Goal: Transaction & Acquisition: Purchase product/service

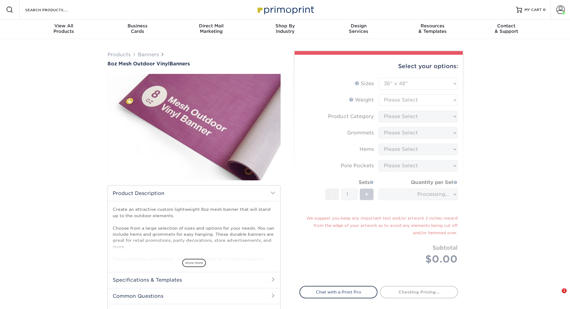
select select "36.00x48.00"
click at [296, 9] on img at bounding box center [285, 9] width 61 height 13
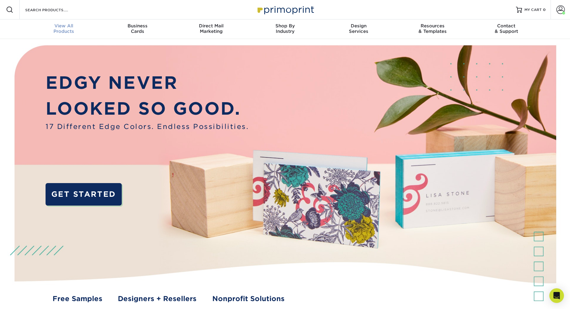
click at [64, 32] on div "View All Products" at bounding box center [64, 28] width 74 height 11
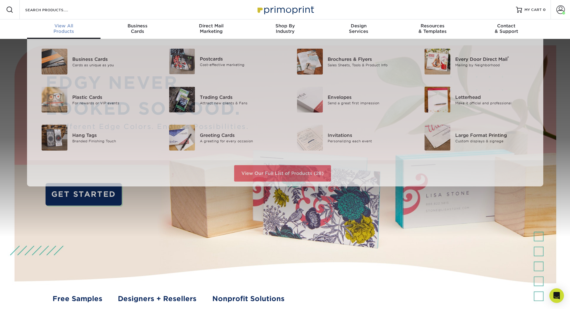
click at [58, 23] on span "View All" at bounding box center [64, 25] width 74 height 5
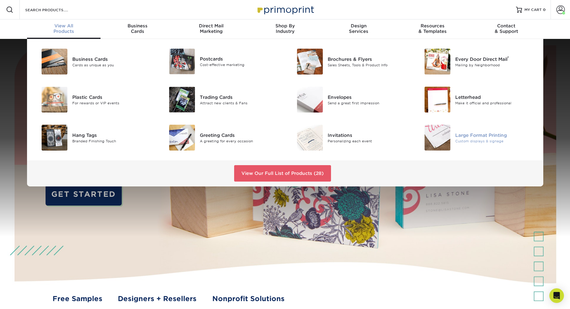
click at [472, 133] on div "Large Format Printing" at bounding box center [495, 134] width 80 height 7
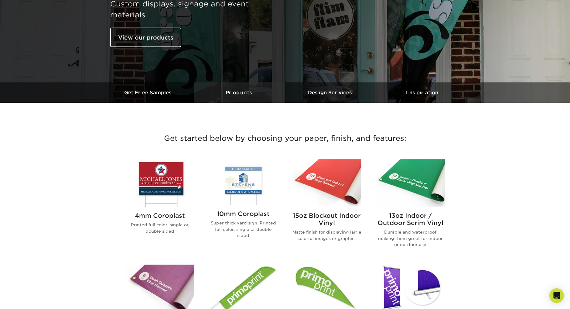
scroll to position [164, 0]
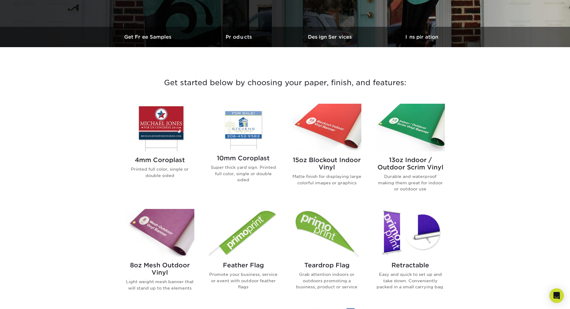
click at [154, 164] on div "4mm Coroplast Printed full color, single or double sided" at bounding box center [159, 169] width 69 height 37
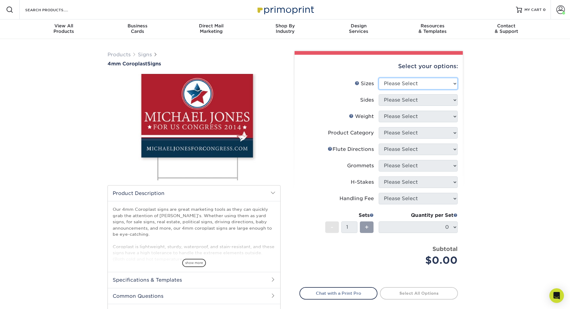
click at [398, 82] on select "Please Select 12" x 18" 18" x 24" 24" x 24" 24" x 36"" at bounding box center [418, 84] width 79 height 12
select select "18.00x24.00"
click at [379, 78] on select "Please Select 12" x 18" 18" x 24" 24" x 24" 24" x 36"" at bounding box center [418, 84] width 79 height 12
click at [389, 101] on select "Please Select Print Both Sides Print Front Only" at bounding box center [418, 100] width 79 height 12
click at [389, 99] on select "Please Select Print Both Sides Print Front Only" at bounding box center [418, 100] width 79 height 12
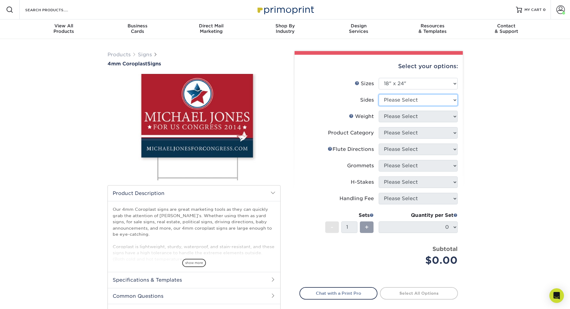
select select "32d3c223-f82c-492b-b915-ba065a00862f"
click at [379, 94] on select "Please Select Print Both Sides Print Front Only" at bounding box center [418, 100] width 79 height 12
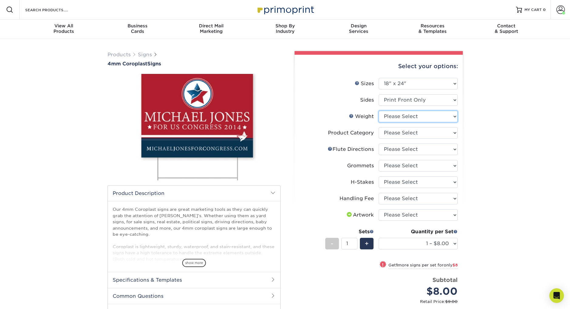
click at [392, 116] on select "Please Select 4CORO" at bounding box center [418, 117] width 79 height 12
select select "4CORO"
click at [379, 111] on select "Please Select 4CORO" at bounding box center [418, 117] width 79 height 12
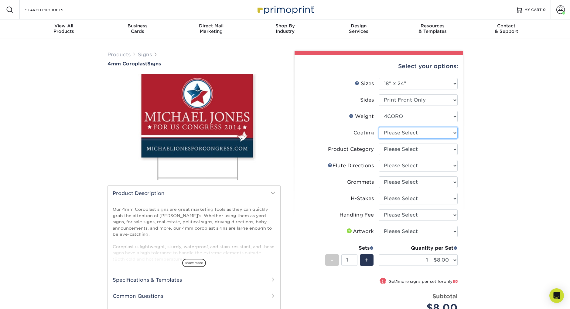
click at [390, 133] on select at bounding box center [418, 133] width 79 height 12
select select "3e7618de-abca-4bda-9f97-8b9129e913d8"
click at [379, 127] on select at bounding box center [418, 133] width 79 height 12
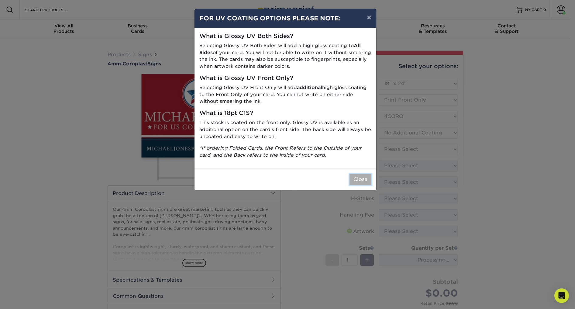
click at [360, 181] on button "Close" at bounding box center [360, 179] width 22 height 12
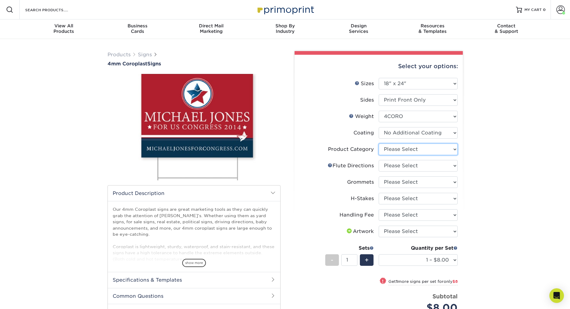
click at [391, 150] on select "Please Select Coroplast Signs" at bounding box center [418, 149] width 79 height 12
select select "b3582ed5-6912-492c-8440-2cc51afdb8e1"
click at [379, 143] on select "Please Select Coroplast Signs" at bounding box center [418, 149] width 79 height 12
click at [387, 163] on select "Please Select Flute Direction (Horizontal) Flute Direction (Vertical)" at bounding box center [418, 166] width 79 height 12
select select "b9474d6d-25b7-40b8-b284-85b7690982f8"
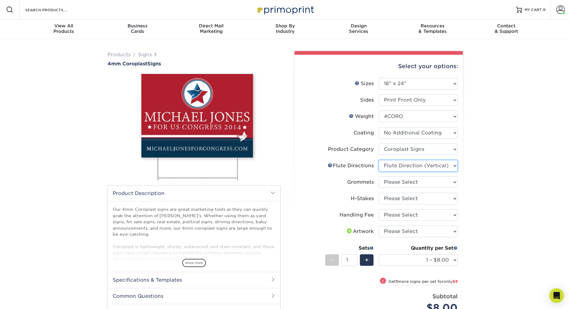
click at [379, 160] on select "Please Select Flute Direction (Horizontal) Flute Direction (Vertical)" at bounding box center [418, 166] width 79 height 12
click at [387, 182] on select "Please Select No Grommets Yes, Grommet All 4 Corners Yes, Grommets Top Corners …" at bounding box center [418, 182] width 79 height 12
select select "763cac70-ce91-42b5-8cc2-3003a90f4e91"
click at [379, 176] on select "Please Select No Grommets Yes, Grommet All 4 Corners Yes, Grommets Top Corners …" at bounding box center [418, 182] width 79 height 12
click at [387, 199] on select "Please Select No H-Stakes Yes" at bounding box center [418, 199] width 79 height 12
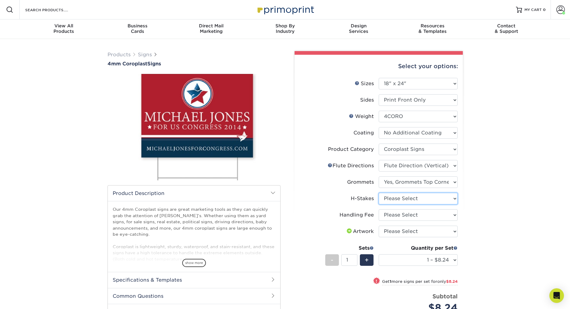
select select "8c85e97e-8b3a-46d2-b88d-acee5fa20222"
click at [379, 193] on select "Please Select No H-Stakes Yes" at bounding box center [418, 199] width 79 height 12
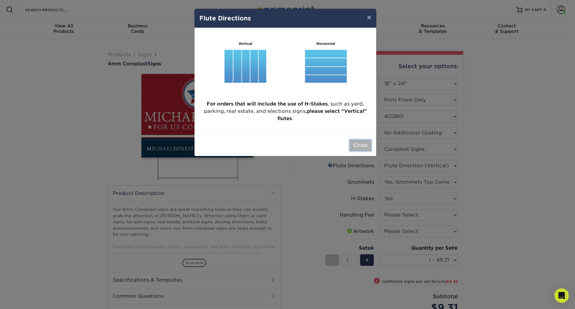
click at [362, 147] on button "Close" at bounding box center [360, 145] width 22 height 12
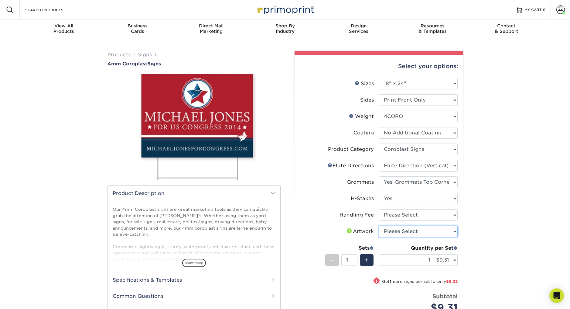
click at [398, 230] on select "Please Select I will upload files I need a design - $50" at bounding box center [418, 231] width 79 height 12
select select "upload"
click at [379, 225] on select "Please Select I will upload files I need a design - $50" at bounding box center [418, 231] width 79 height 12
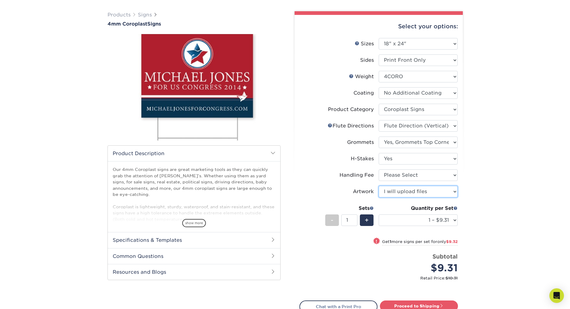
scroll to position [39, 0]
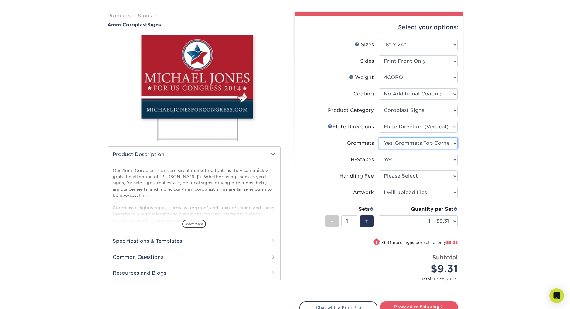
click at [402, 141] on select "Please Select No Grommets Yes, Grommet All 4 Corners Yes, Grommets Top Corners …" at bounding box center [418, 143] width 79 height 12
click at [379, 137] on select "Please Select No Grommets Yes, Grommet All 4 Corners Yes, Grommets Top Corners …" at bounding box center [418, 143] width 79 height 12
click at [393, 141] on select "Please Select No Grommets Yes, Grommet All 4 Corners Yes, Grommets Top Corners …" at bounding box center [418, 143] width 79 height 12
click at [379, 137] on select "Please Select No Grommets Yes, Grommet All 4 Corners Yes, Grommets Top Corners …" at bounding box center [418, 143] width 79 height 12
click at [430, 143] on select "Please Select No Grommets Yes, Grommet All 4 Corners Yes, Grommets Top Corners …" at bounding box center [418, 143] width 79 height 12
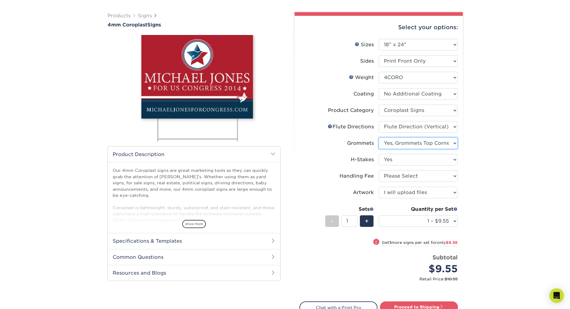
click at [379, 137] on select "Please Select No Grommets Yes, Grommet All 4 Corners Yes, Grommets Top Corners …" at bounding box center [418, 143] width 79 height 12
click at [401, 150] on li "Grommets Please Select No Grommets Yes, Grommet All 4 Corners Yes, Grommets Top…" at bounding box center [379, 145] width 158 height 16
click at [397, 143] on select "Please Select No Grommets Yes, Grommet All 4 Corners Yes, Grommets Top Corners …" at bounding box center [418, 143] width 79 height 12
click at [379, 137] on select "Please Select No Grommets Yes, Grommet All 4 Corners Yes, Grommets Top Corners …" at bounding box center [418, 143] width 79 height 12
click at [391, 141] on select "Please Select No Grommets Yes, Grommet All 4 Corners Yes, Grommets Top Corners …" at bounding box center [418, 143] width 79 height 12
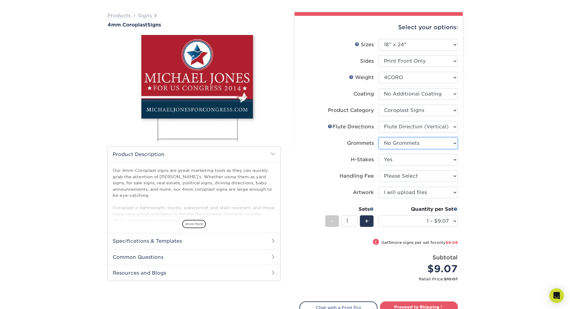
select select "763cac70-ce91-42b5-8cc2-3003a90f4e91"
click at [379, 137] on select "Please Select No Grommets Yes, Grommet All 4 Corners Yes, Grommets Top Corners …" at bounding box center [418, 143] width 79 height 12
click at [392, 45] on select "Please Select 12" x 18" 18" x 24" 24" x 24" 24" x 36"" at bounding box center [418, 45] width 79 height 12
select select "12.00x18.00"
click at [379, 39] on select "Please Select 12" x 18" 18" x 24" 24" x 24" 24" x 36"" at bounding box center [418, 45] width 79 height 12
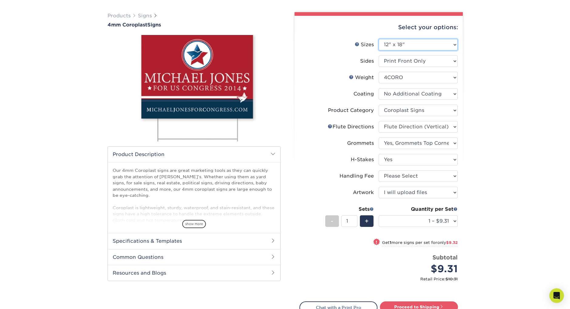
select select "-1"
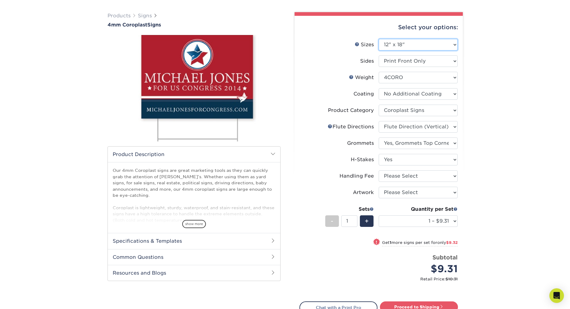
select select "-1"
